Goal: Download file/media

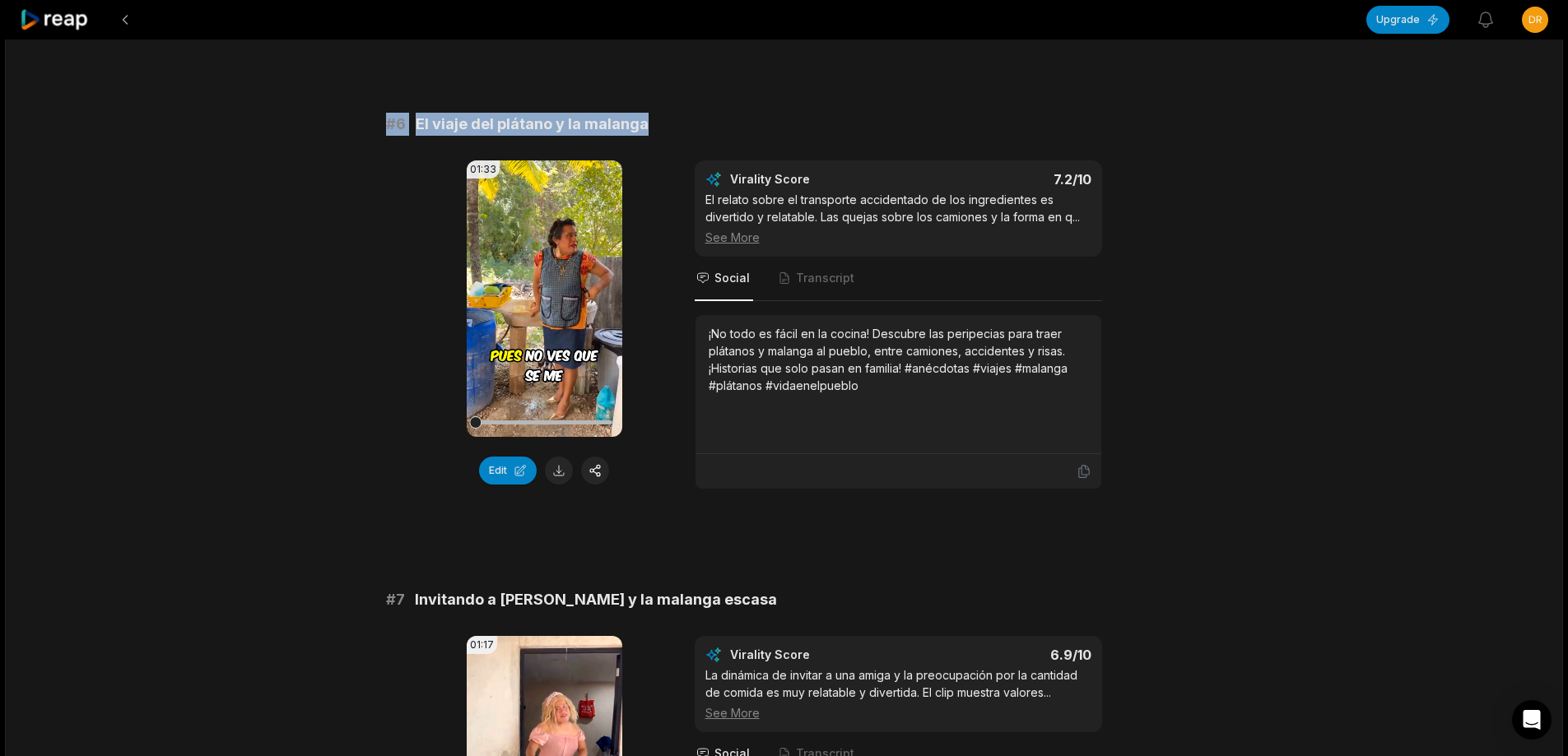
drag, startPoint x: 382, startPoint y: 140, endPoint x: 705, endPoint y: 139, distance: 323.0
copy div "# 6 El viaje del plátano y la malanga"
click at [555, 484] on button at bounding box center [559, 471] width 28 height 28
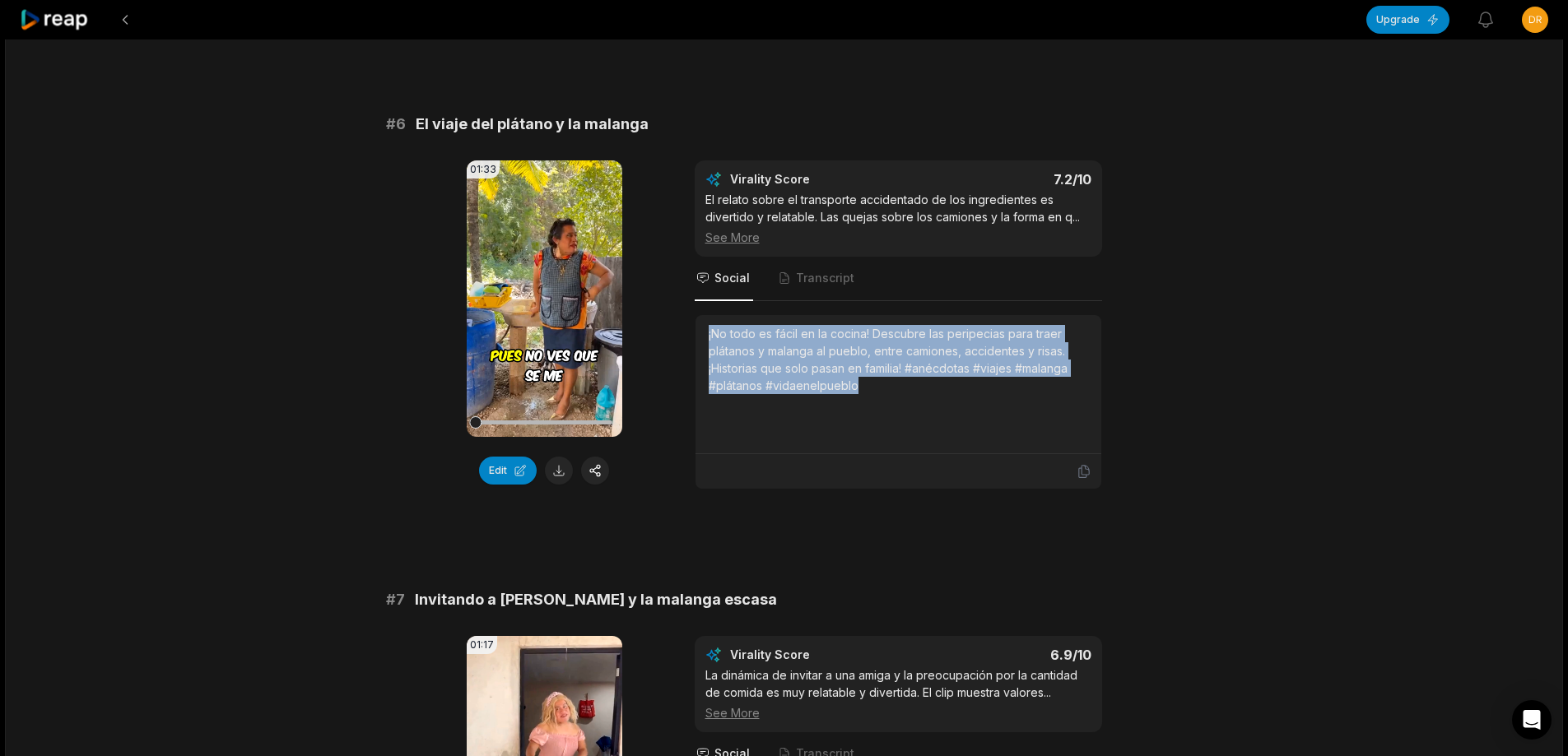
drag, startPoint x: 702, startPoint y: 355, endPoint x: 866, endPoint y: 397, distance: 169.3
click at [869, 411] on div "¡No todo es fácil en la cocina! Descubre las peripecias para traer plátanos y m…" at bounding box center [898, 385] width 405 height 139
copy div "¡No todo es fácil en la cocina! Descubre las peripecias para traer plátanos y m…"
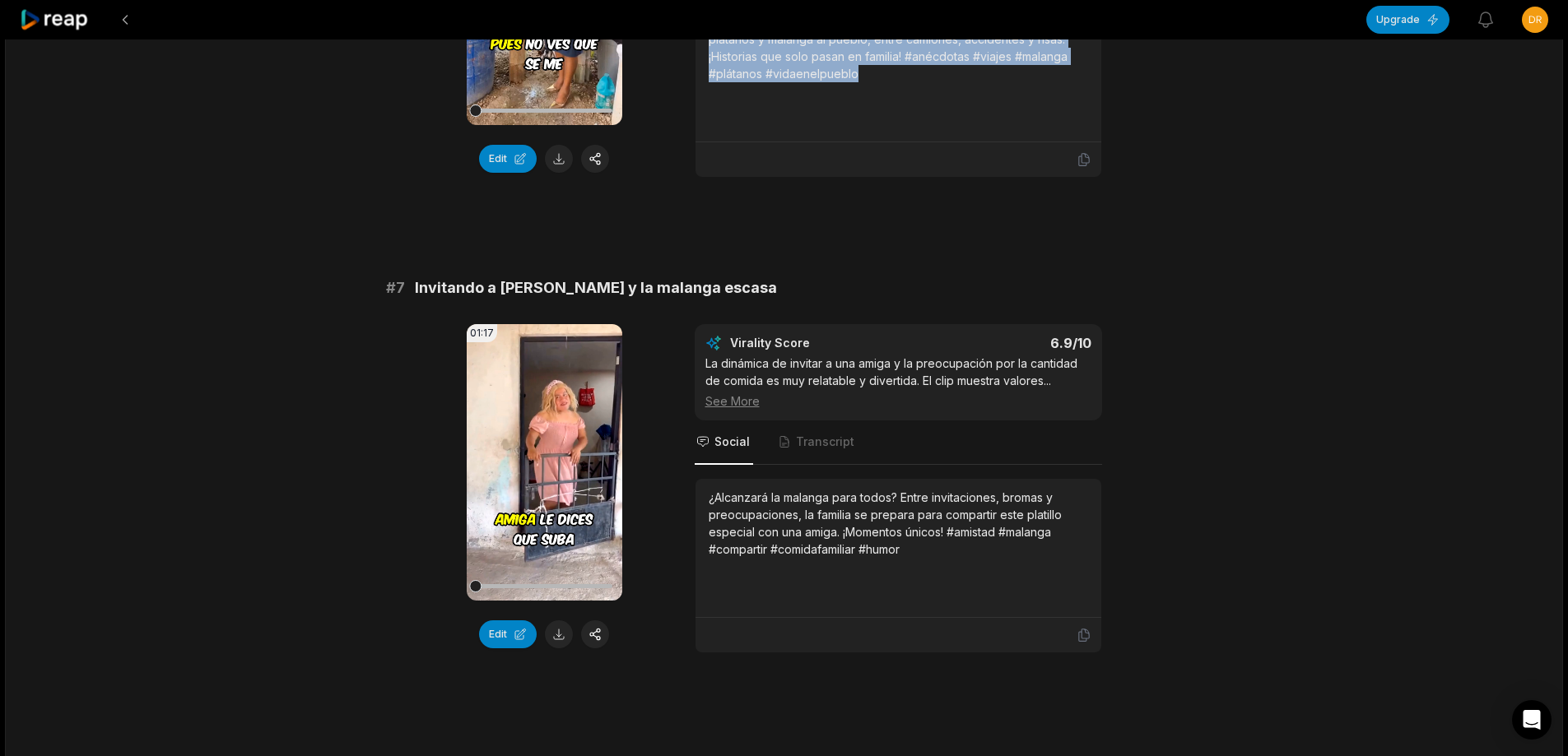
scroll to position [2798, 0]
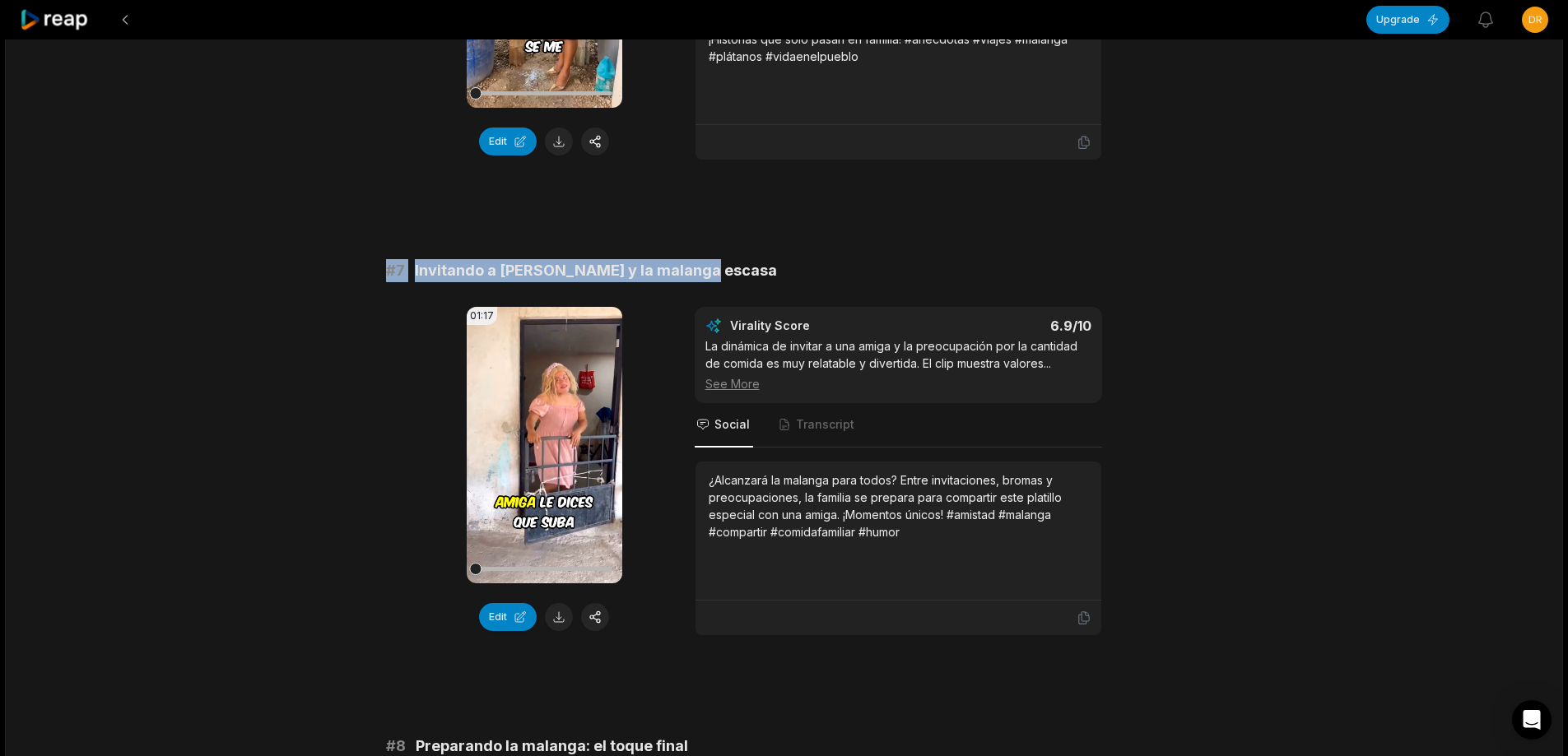
drag, startPoint x: 370, startPoint y: 287, endPoint x: 727, endPoint y: 280, distance: 357.1
copy div "# 7 Invitando a Violet y la malanga escasa"
click at [564, 631] on button at bounding box center [559, 617] width 28 height 28
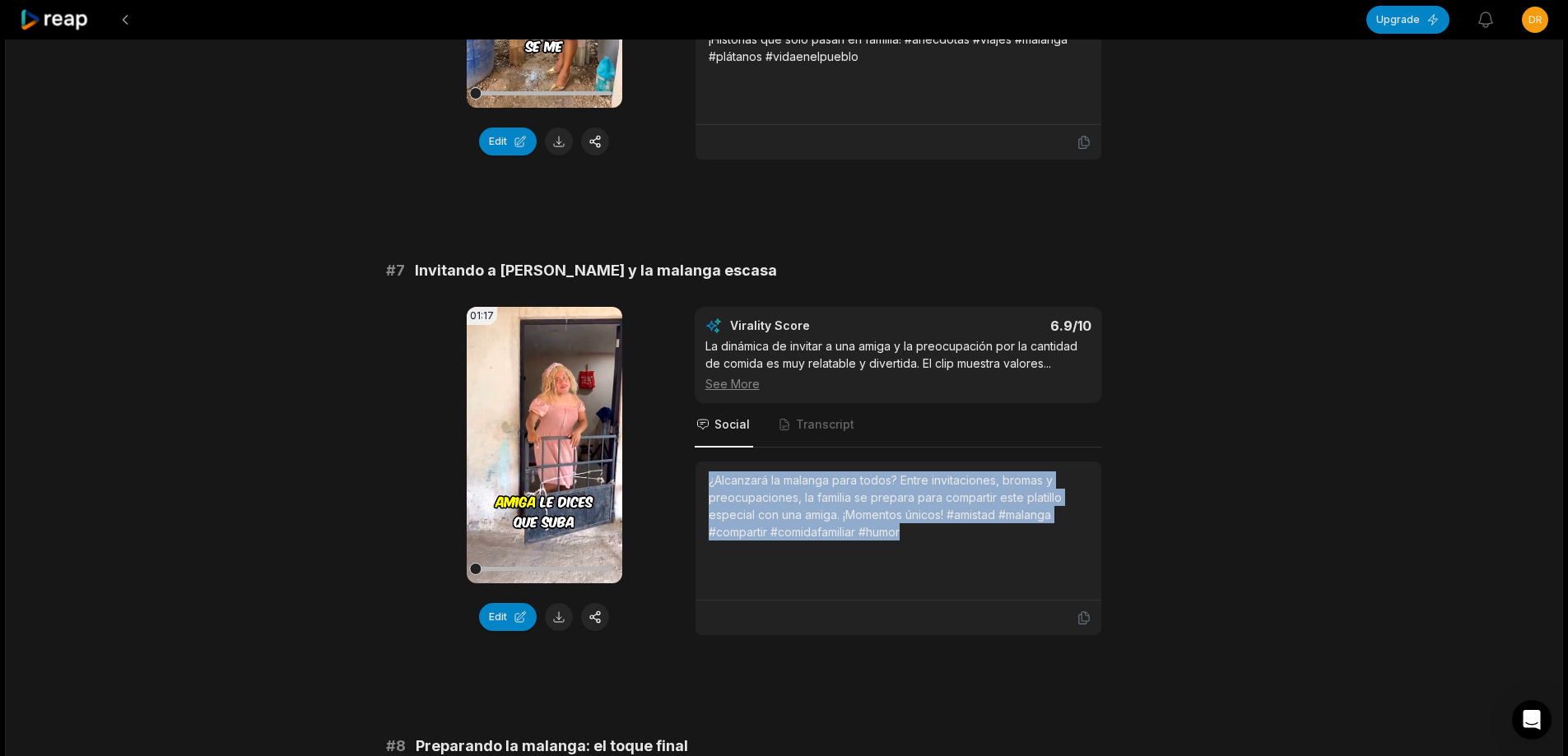
drag, startPoint x: 704, startPoint y: 499, endPoint x: 922, endPoint y: 542, distance: 222.2
click at [961, 570] on div "¿Alcanzará la malanga para todos? Entre invitaciones, bromas y preocupaciones, …" at bounding box center [898, 531] width 405 height 139
copy div "¿Alcanzará la malanga para todos? Entre invitaciones, bromas y preocupaciones, …"
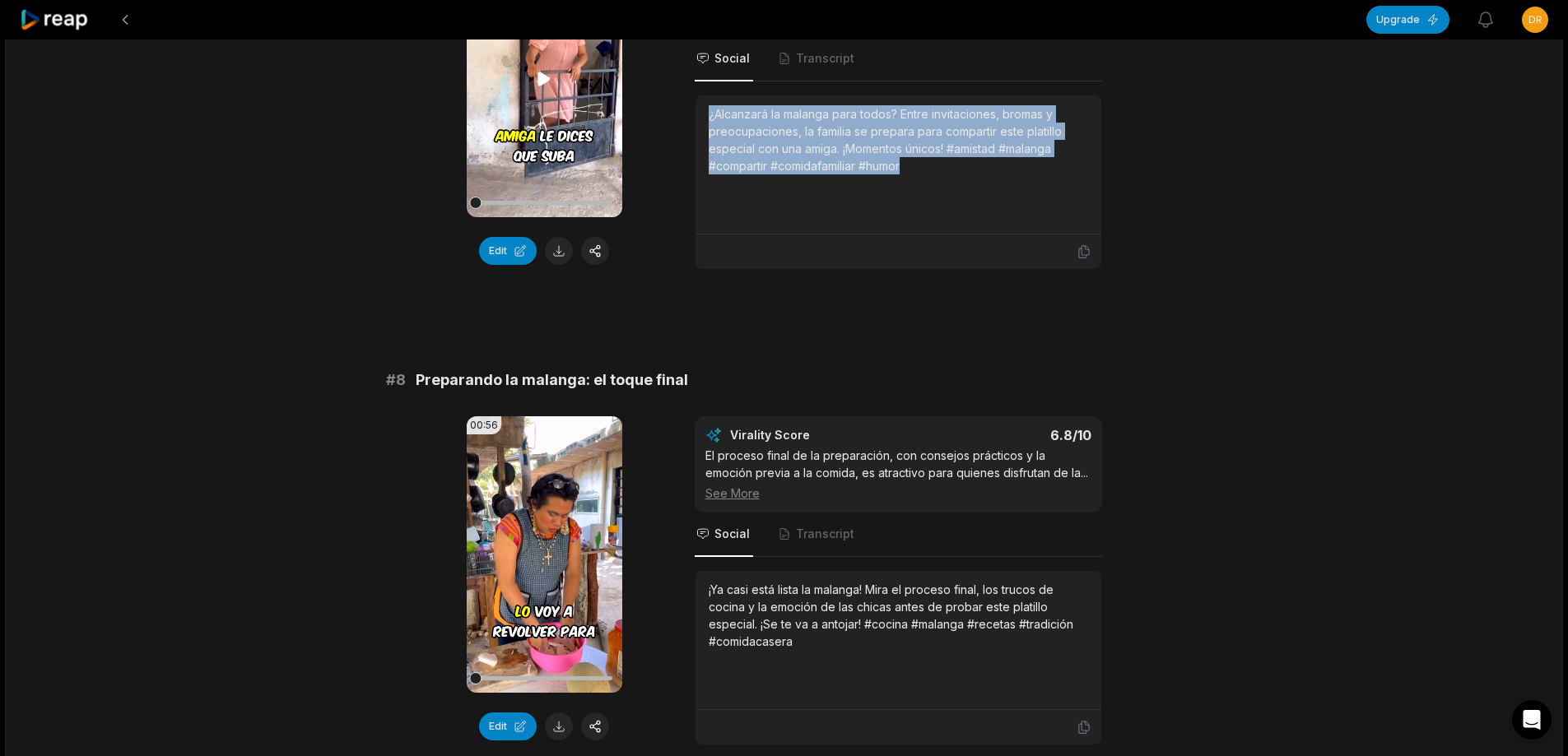
scroll to position [3209, 0]
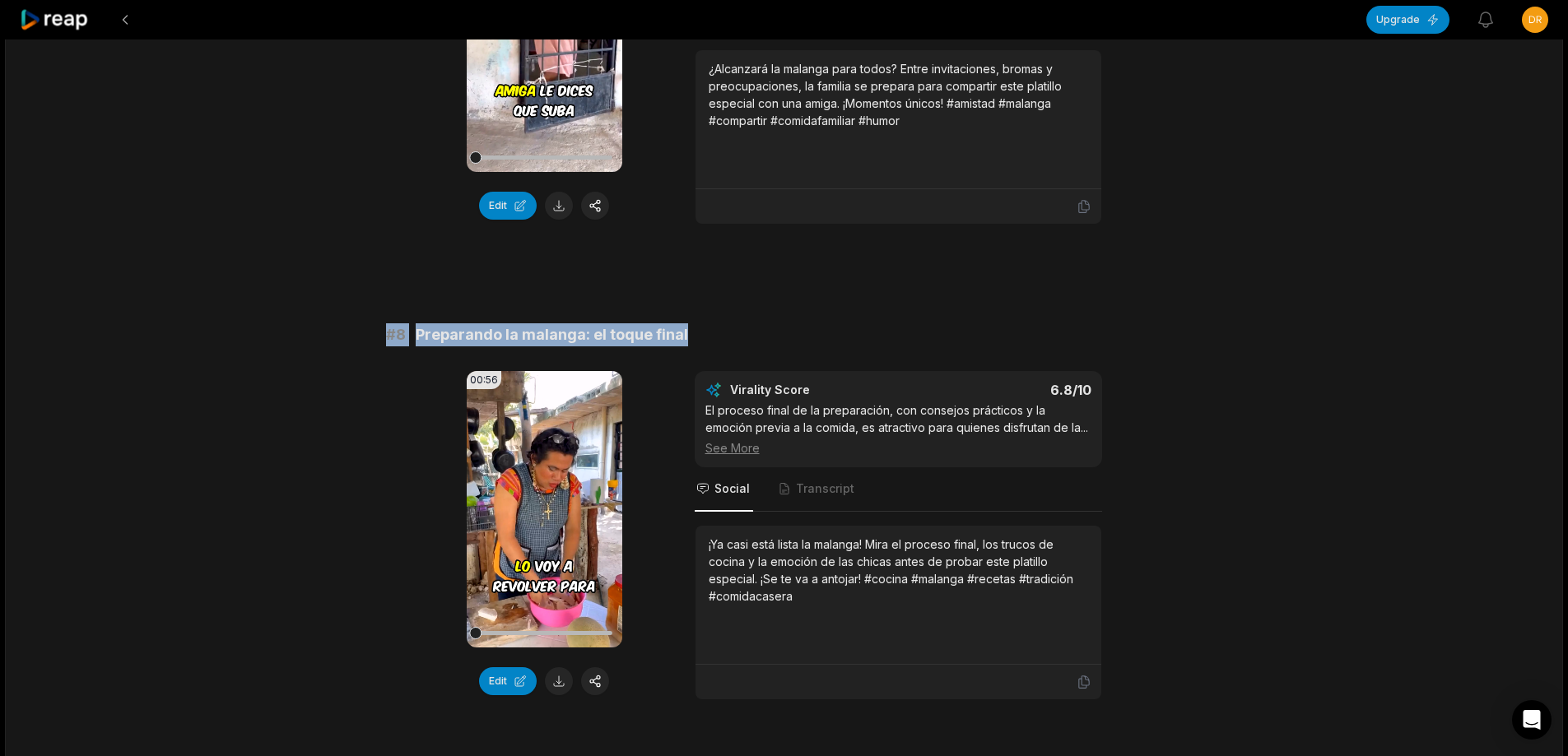
drag, startPoint x: 385, startPoint y: 347, endPoint x: 702, endPoint y: 358, distance: 317.2
click at [702, 346] on div "# 8 Preparando la malanga: el toque final" at bounding box center [784, 335] width 797 height 23
copy div "# 8 Preparando la malanga: el toque final"
click at [568, 695] on button at bounding box center [559, 681] width 28 height 28
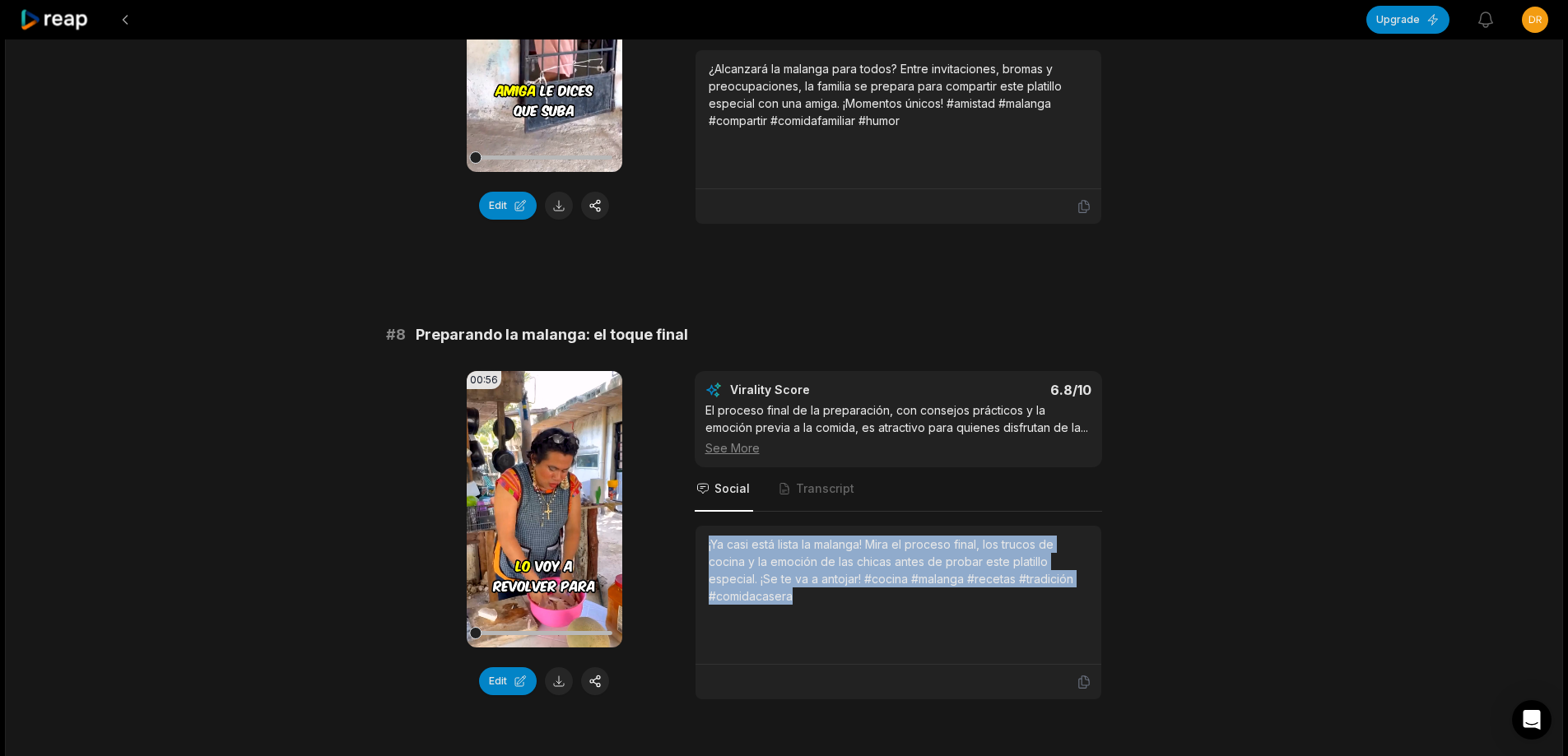
drag, startPoint x: 706, startPoint y: 560, endPoint x: 806, endPoint y: 609, distance: 111.4
click at [806, 609] on div "¡Ya casi está lista la malanga! Mira el proceso final, los trucos de cocina y l…" at bounding box center [898, 595] width 405 height 139
copy div "¡Ya casi está lista la malanga! Mira el proceso final, los trucos de cocina y l…"
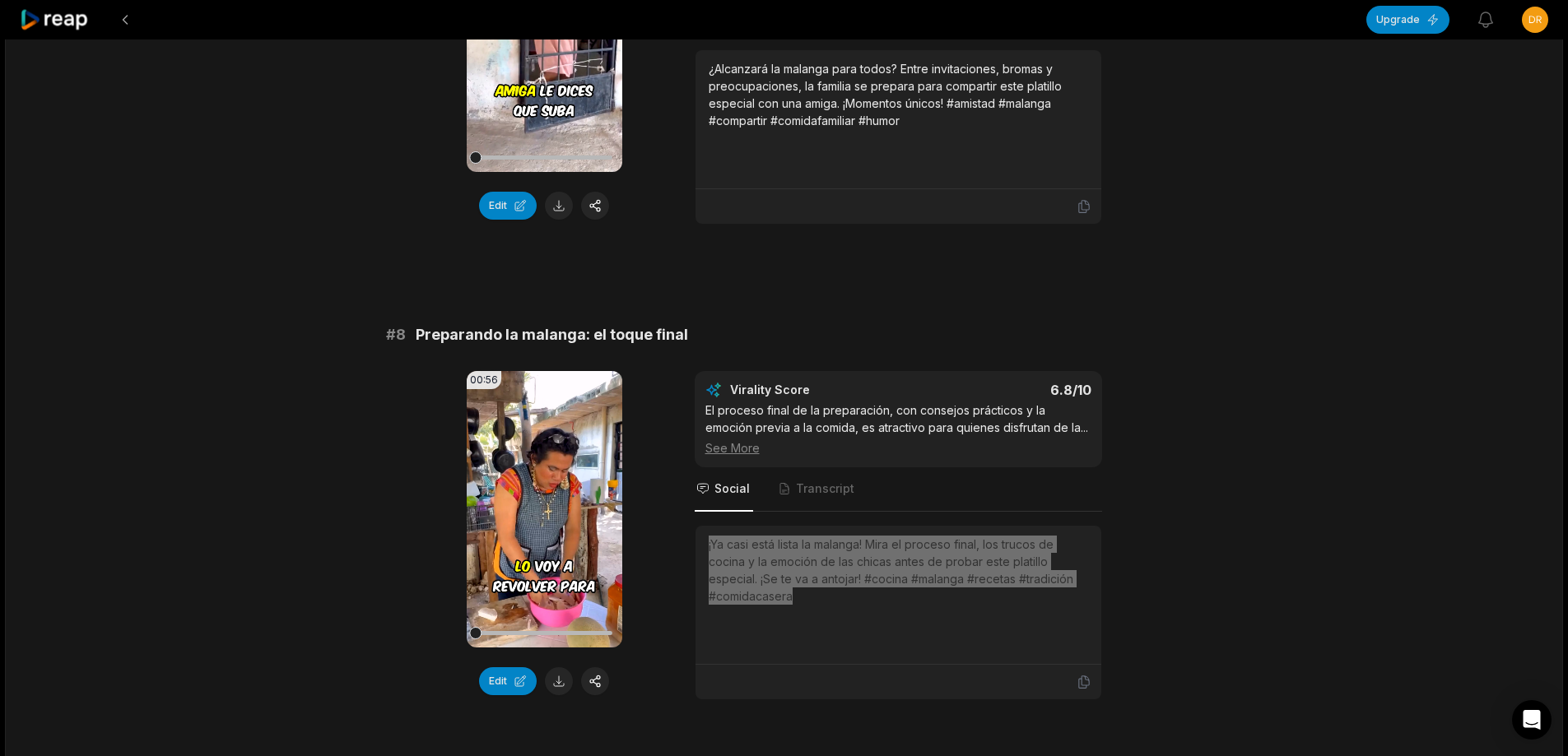
scroll to position [3209, 0]
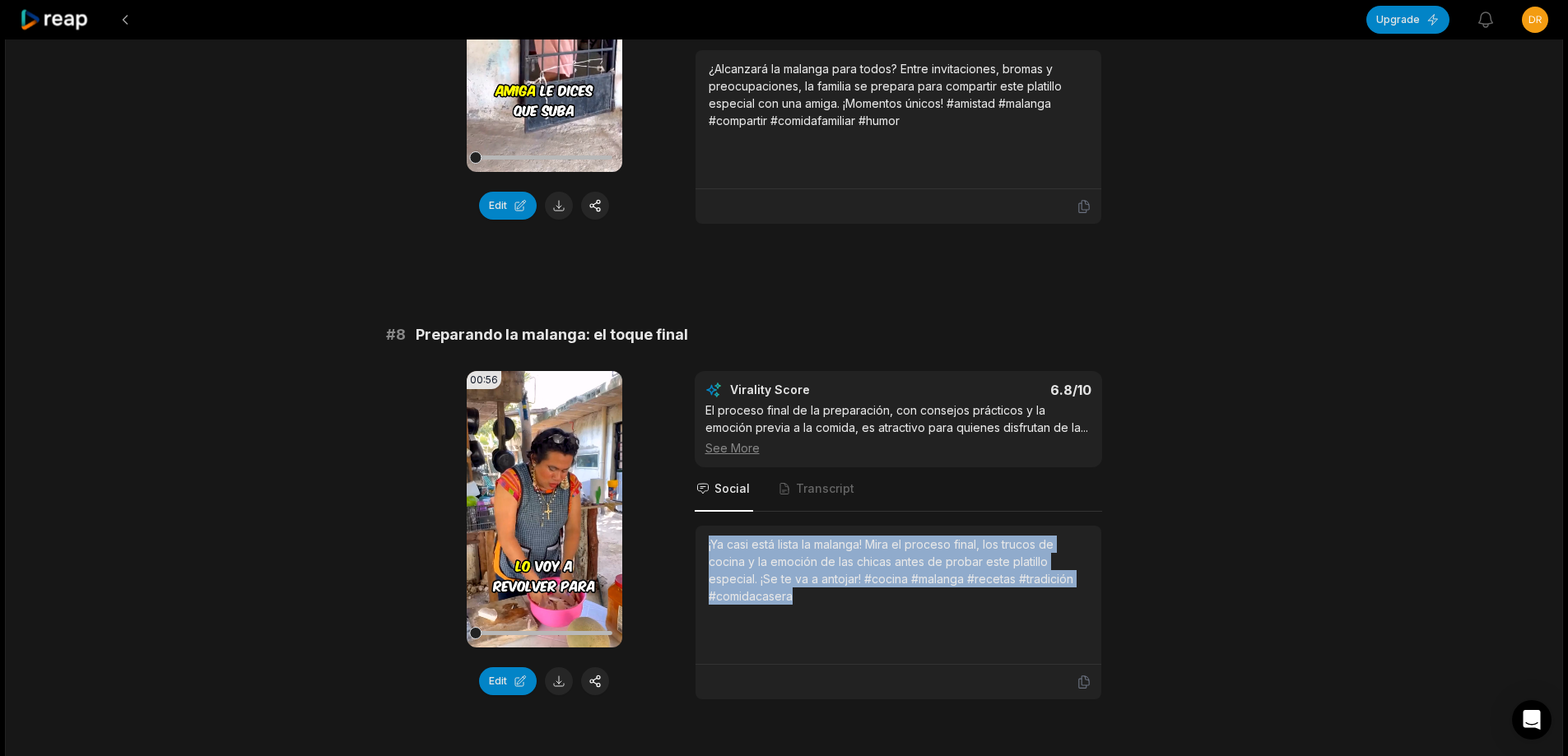
scroll to position [3209, 0]
